Goal: Find contact information: Find contact information

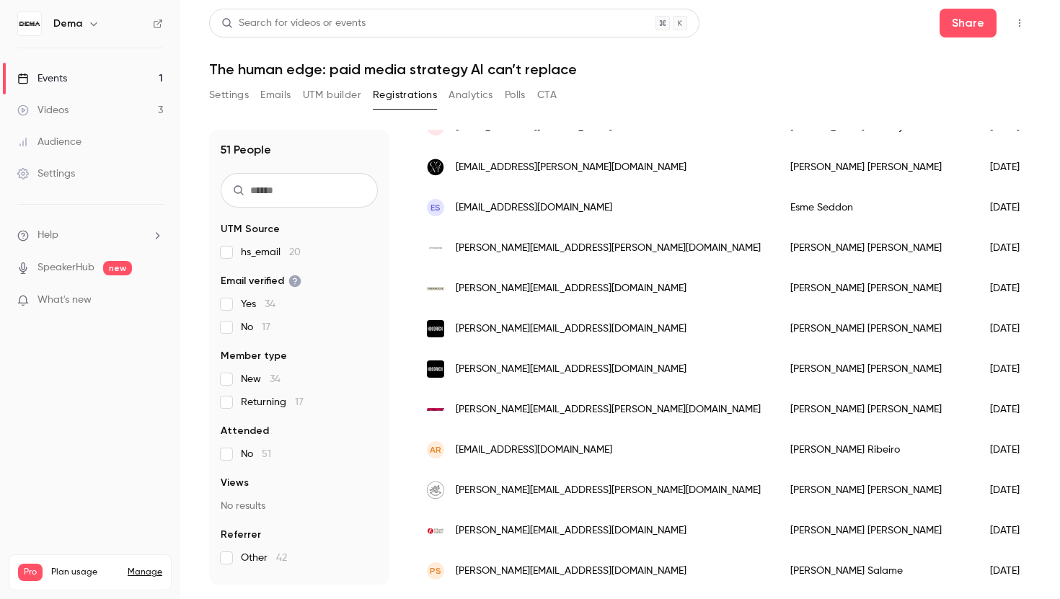
scroll to position [285, 0]
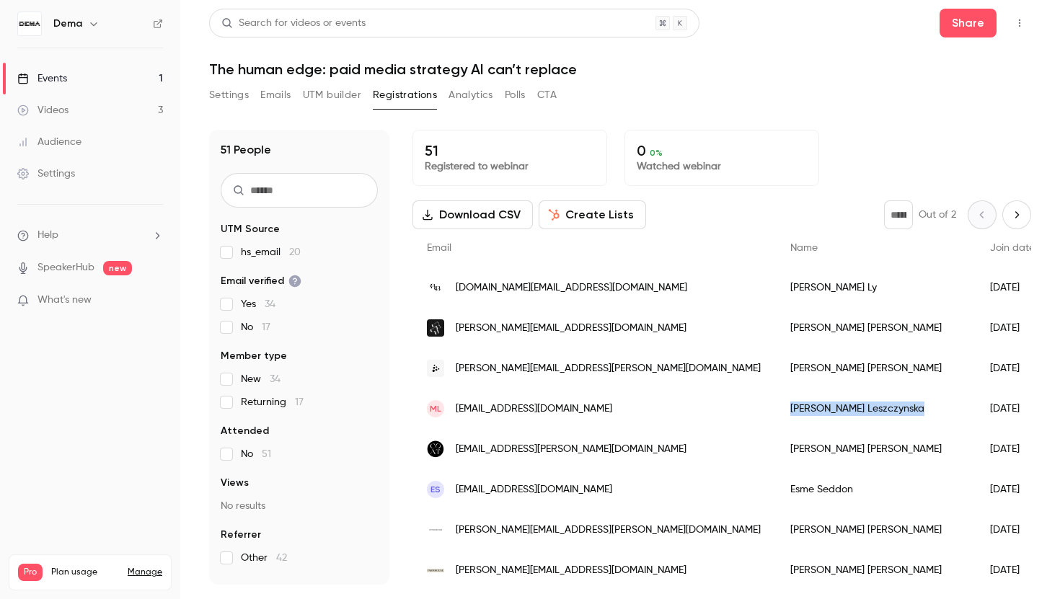
drag, startPoint x: 760, startPoint y: 408, endPoint x: 661, endPoint y: 410, distance: 98.8
click at [776, 410] on div "Martina Leszczynska" at bounding box center [876, 409] width 200 height 40
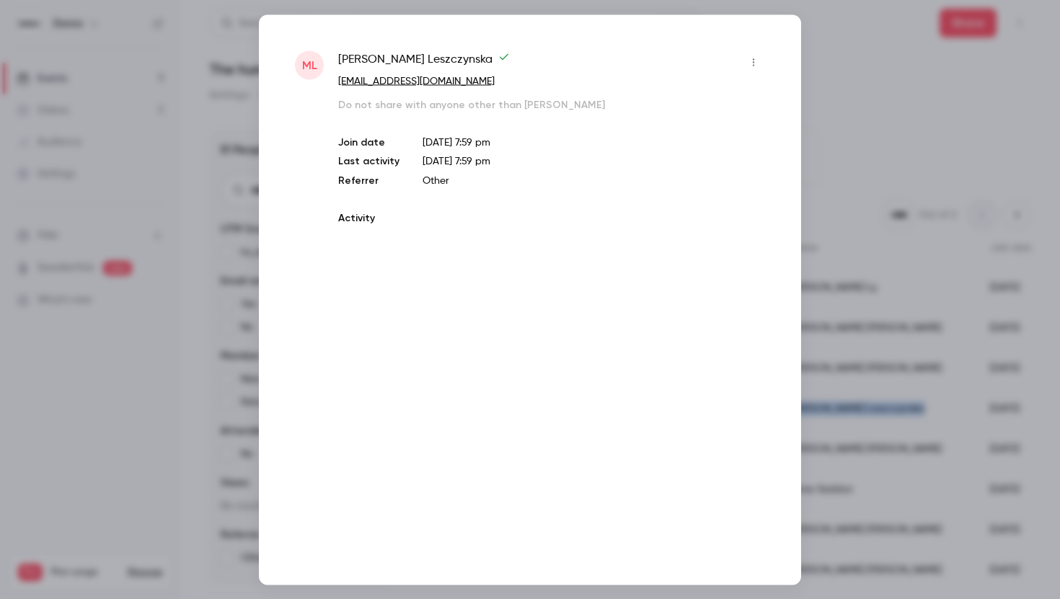
copy div "Martina Leszczynska"
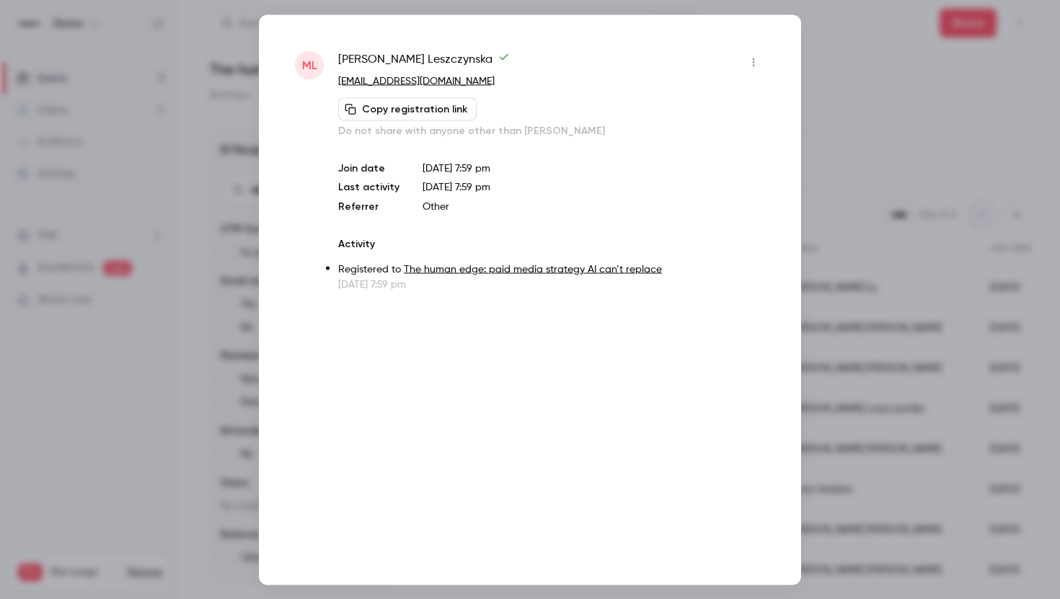
click at [526, 84] on p "[EMAIL_ADDRESS][DOMAIN_NAME]" at bounding box center [551, 81] width 427 height 15
click at [365, 55] on span "Martina Leszczynska" at bounding box center [424, 61] width 172 height 23
copy div "Martina Leszczynska"
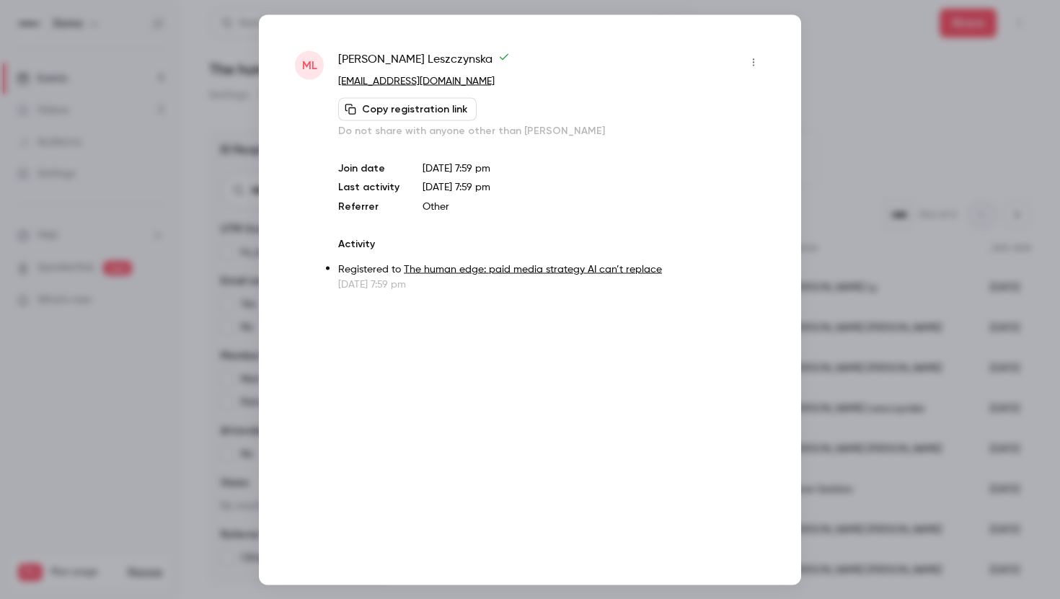
click at [860, 86] on div at bounding box center [530, 299] width 1060 height 599
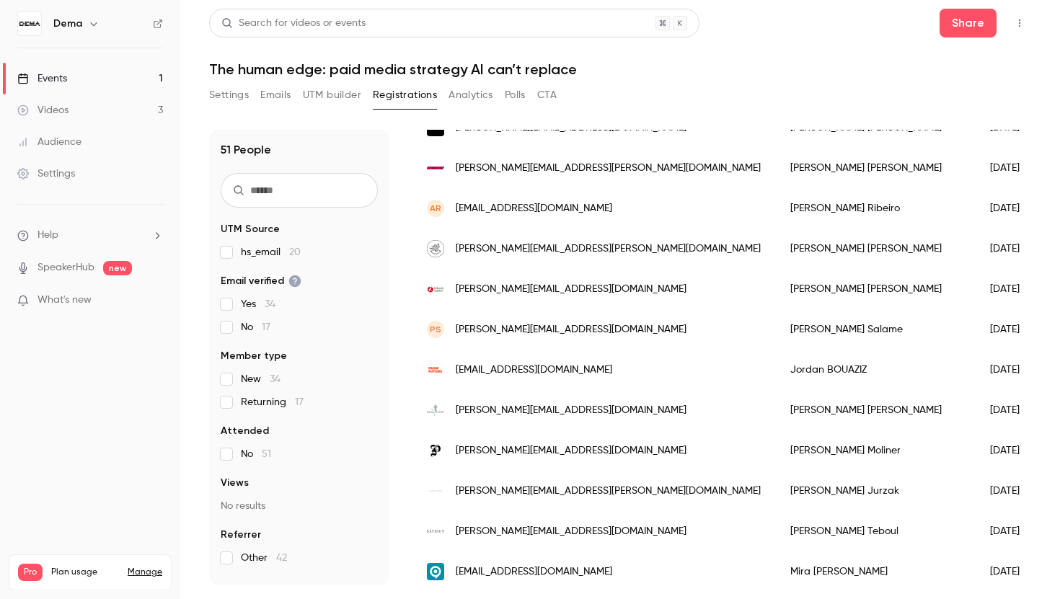
scroll to position [527, 0]
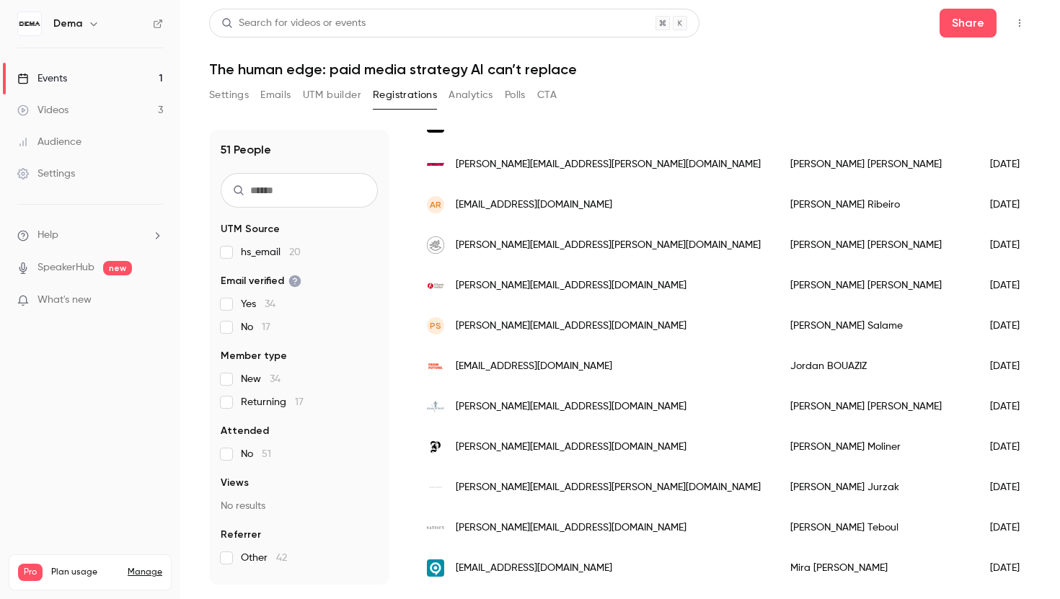
click at [776, 446] on div "Cristina Moliner" at bounding box center [876, 447] width 200 height 40
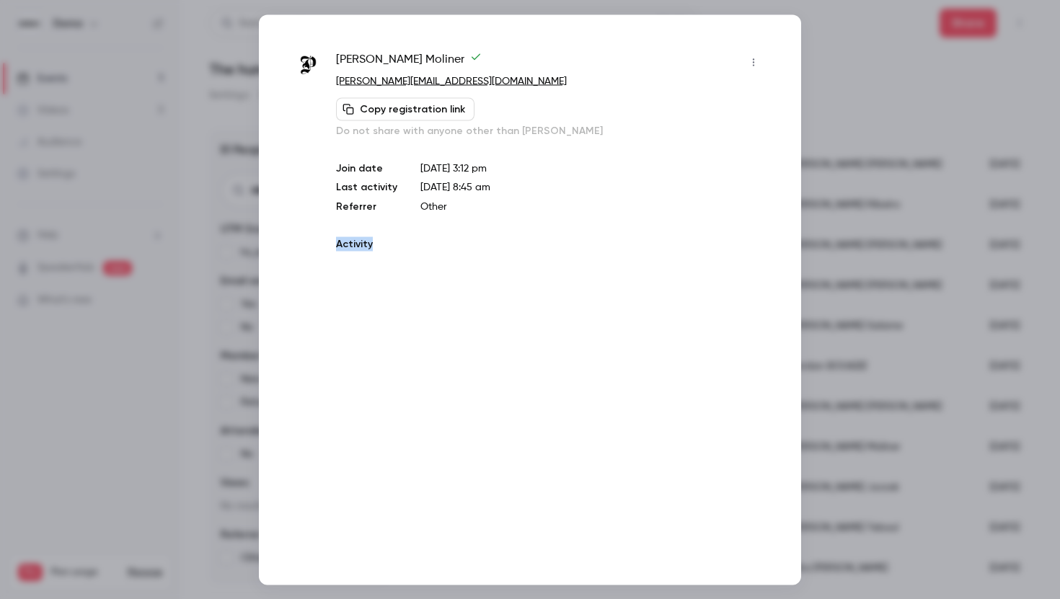
click at [726, 446] on div "Cristina Moliner cristina.moliner@bomboneriapons.com Copy registration link Do …" at bounding box center [530, 299] width 542 height 570
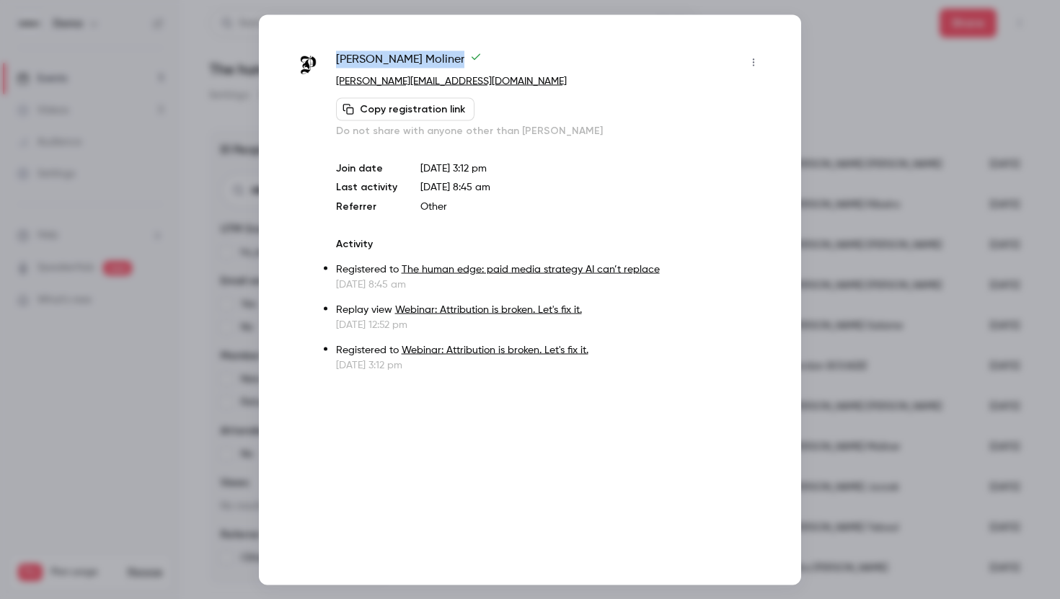
drag, startPoint x: 332, startPoint y: 53, endPoint x: 418, endPoint y: 52, distance: 86.5
click at [418, 52] on div "Cristina Moliner cristina.moliner@bomboneriapons.com Copy registration link Do …" at bounding box center [530, 211] width 470 height 322
copy span "Cristina Moliner"
click at [860, 105] on div at bounding box center [530, 299] width 1060 height 599
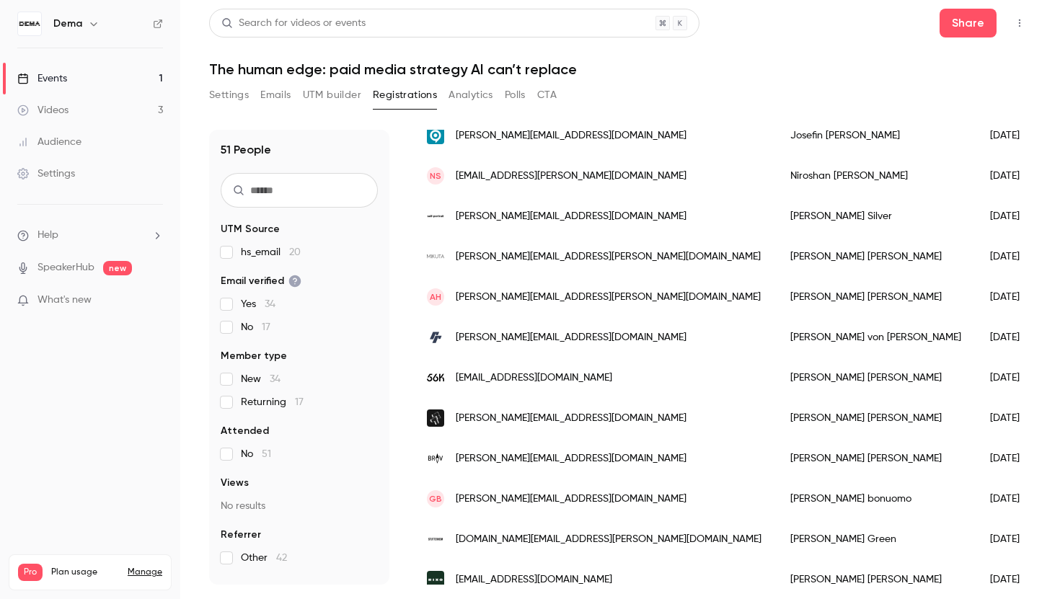
scroll to position [1163, 0]
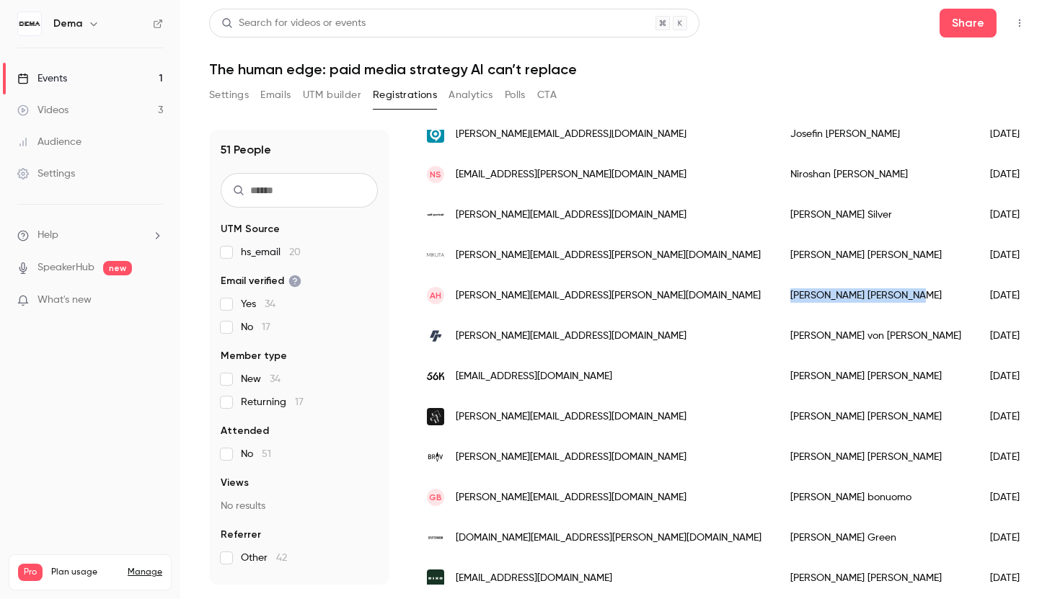
drag, startPoint x: 658, startPoint y: 296, endPoint x: 772, endPoint y: 296, distance: 114.7
click at [776, 296] on div "Alexander Hämäläinen" at bounding box center [876, 295] width 200 height 40
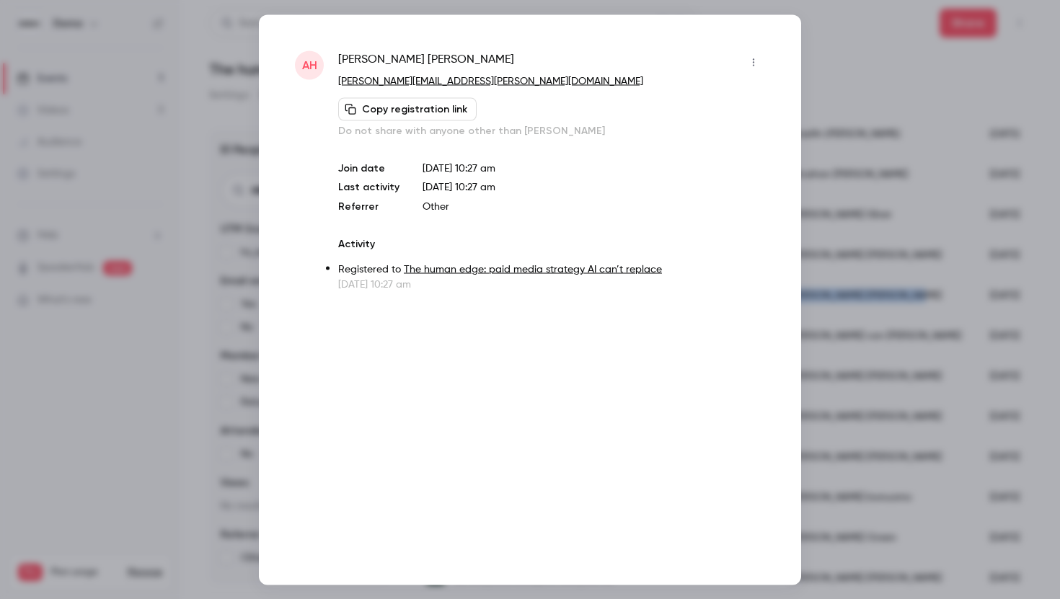
copy div "Alexander Hämäläinen"
drag, startPoint x: 338, startPoint y: 60, endPoint x: 462, endPoint y: 61, distance: 123.3
click at [462, 61] on div "Alexander Hämäläinen" at bounding box center [551, 61] width 427 height 23
copy span "Alexander Hämäläinen"
click at [858, 262] on div at bounding box center [530, 299] width 1060 height 599
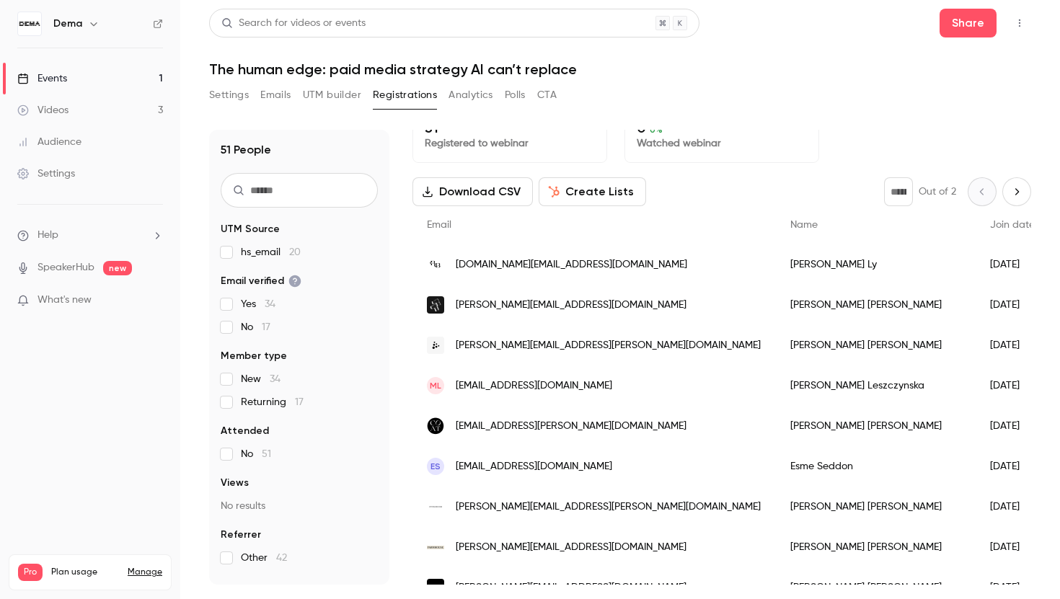
scroll to position [0, 0]
